Goal: Use online tool/utility: Utilize a website feature to perform a specific function

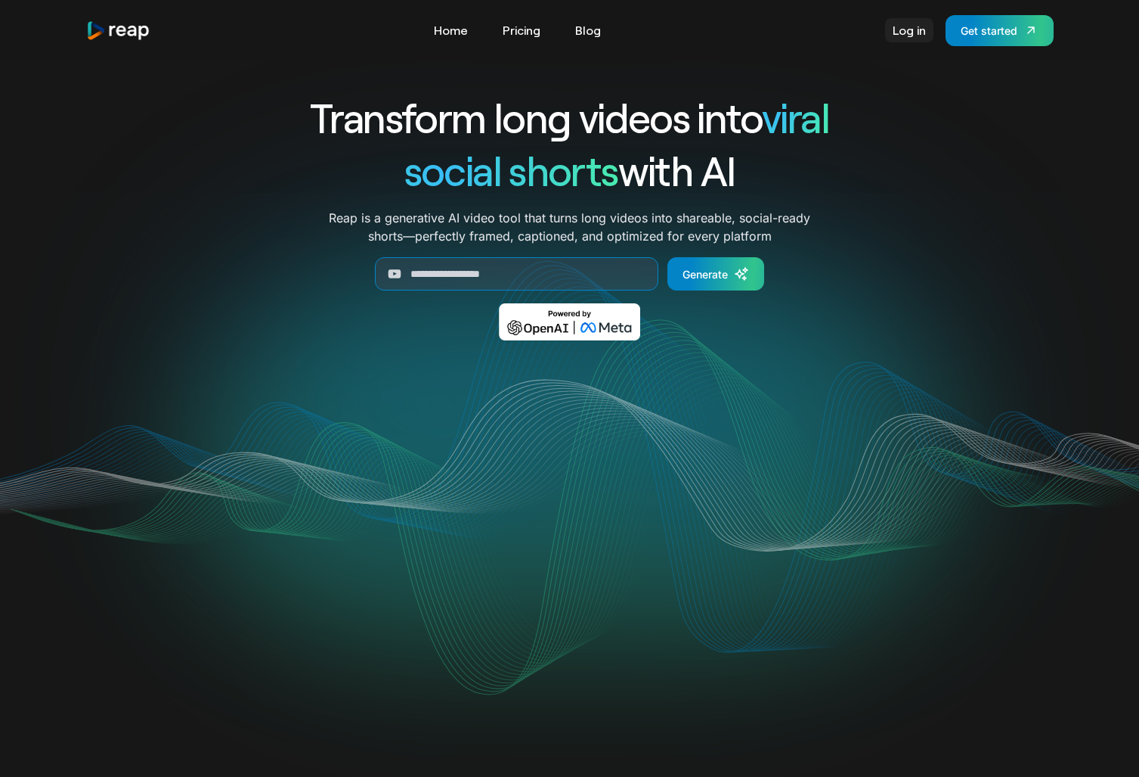
click at [907, 39] on link "Log in" at bounding box center [909, 30] width 48 height 24
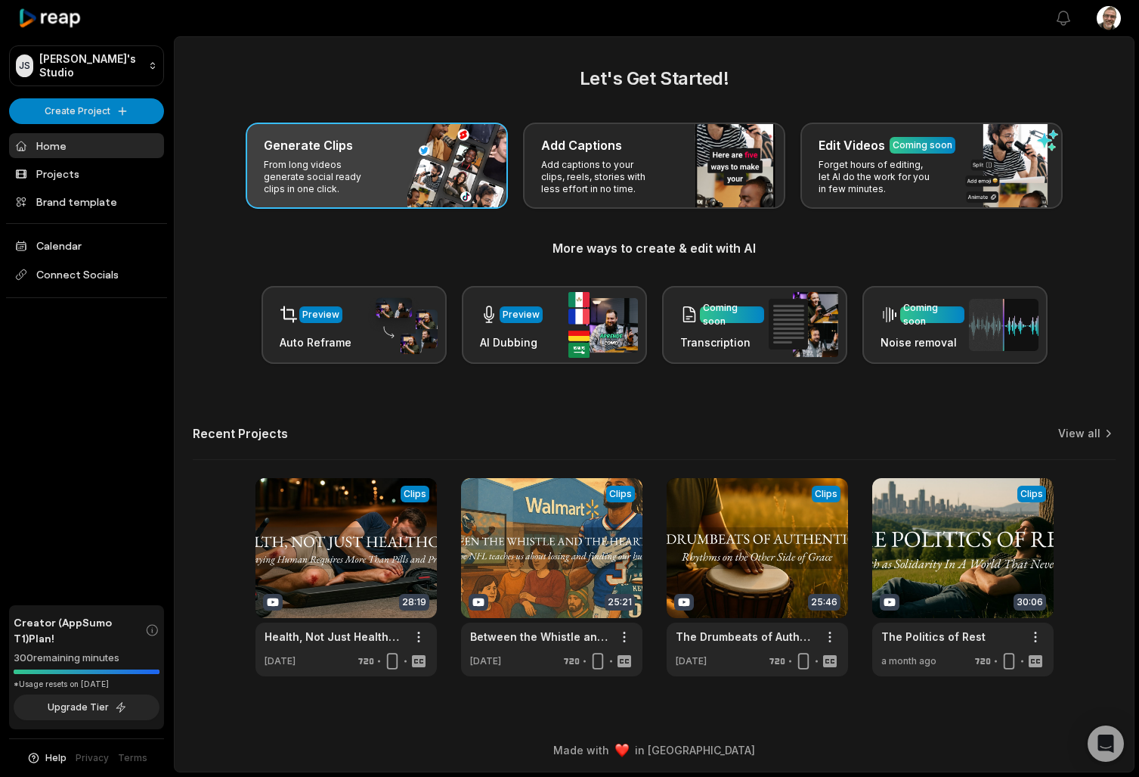
click at [330, 158] on div "Generate Clips From long videos generate social ready clips in one click." at bounding box center [377, 165] width 262 height 86
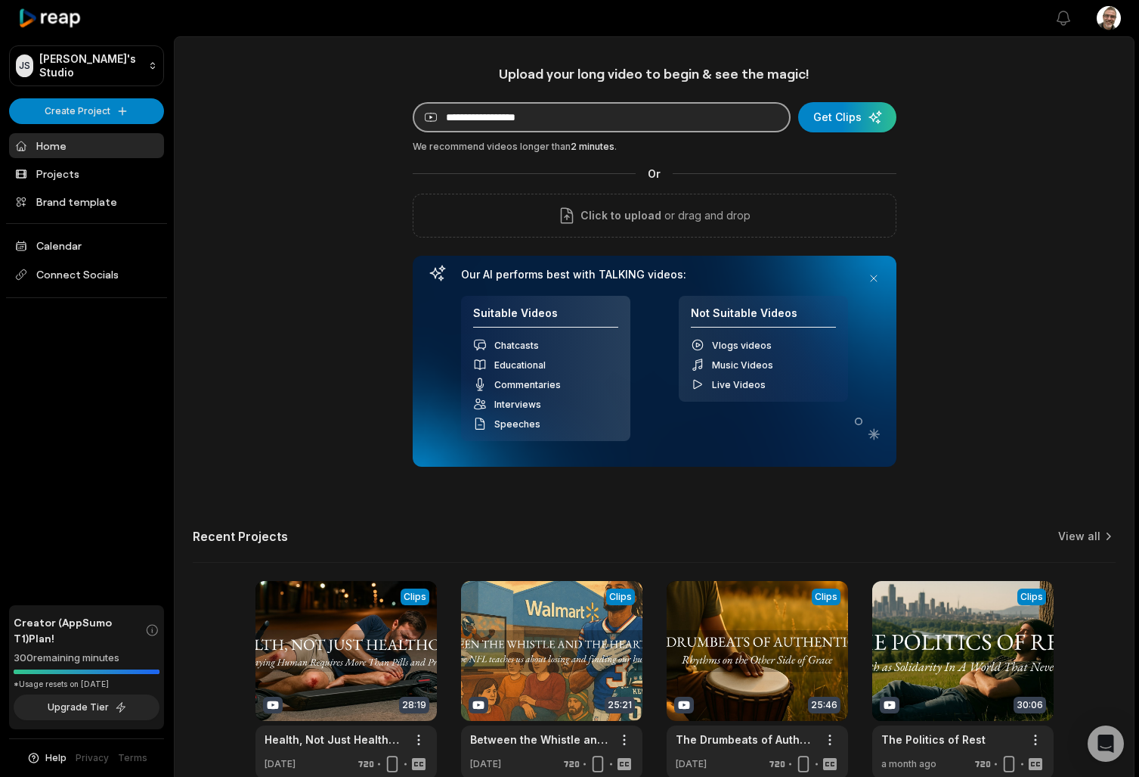
click at [581, 118] on input at bounding box center [602, 117] width 378 height 30
paste input "**********"
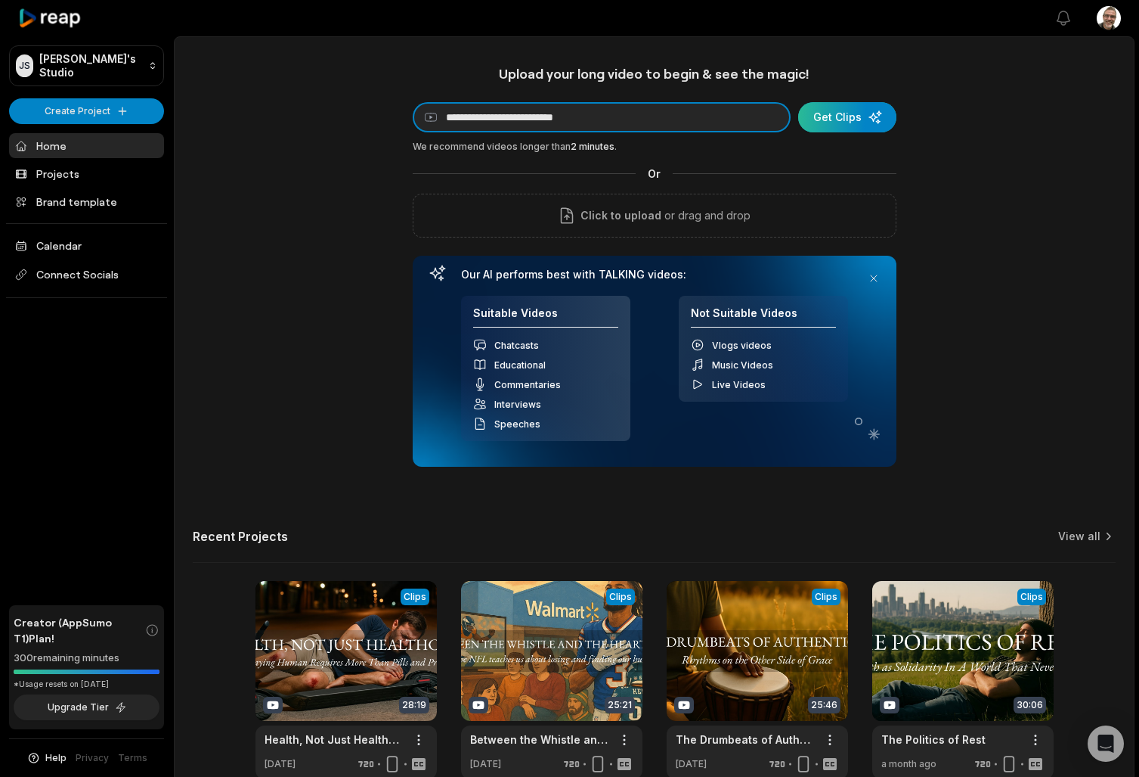
type input "**********"
click at [851, 121] on div "submit" at bounding box center [847, 117] width 98 height 30
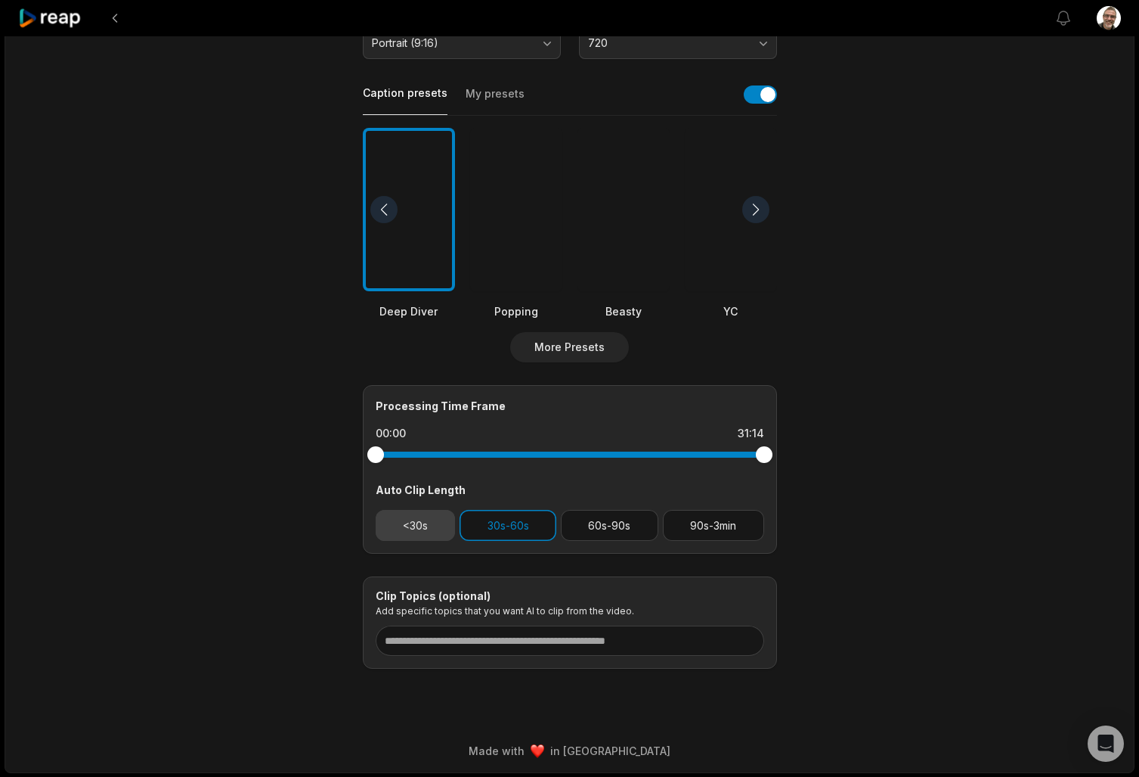
scroll to position [318, 0]
click at [426, 525] on button "<30s" at bounding box center [416, 525] width 80 height 31
click at [616, 527] on button "60s-90s" at bounding box center [610, 525] width 98 height 31
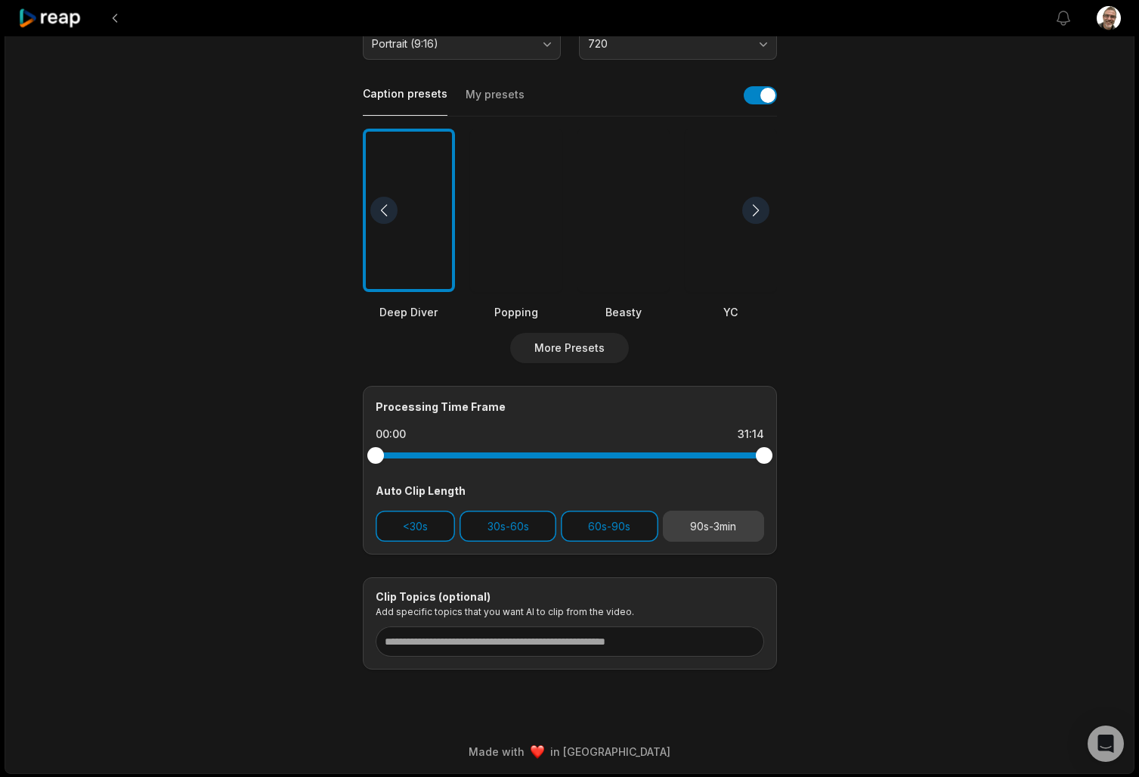
click at [688, 526] on button "90s-3min" at bounding box center [713, 525] width 101 height 31
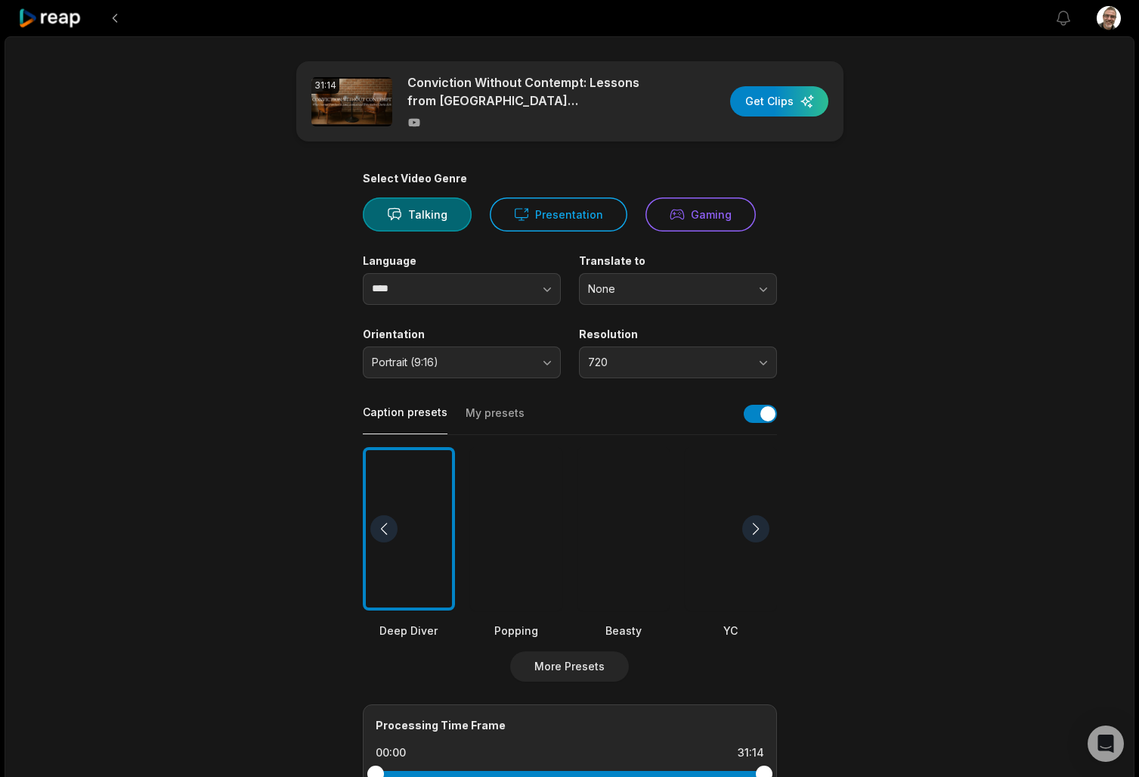
scroll to position [0, 0]
click at [787, 109] on div "button" at bounding box center [779, 101] width 98 height 30
